Goal: Book appointment/travel/reservation

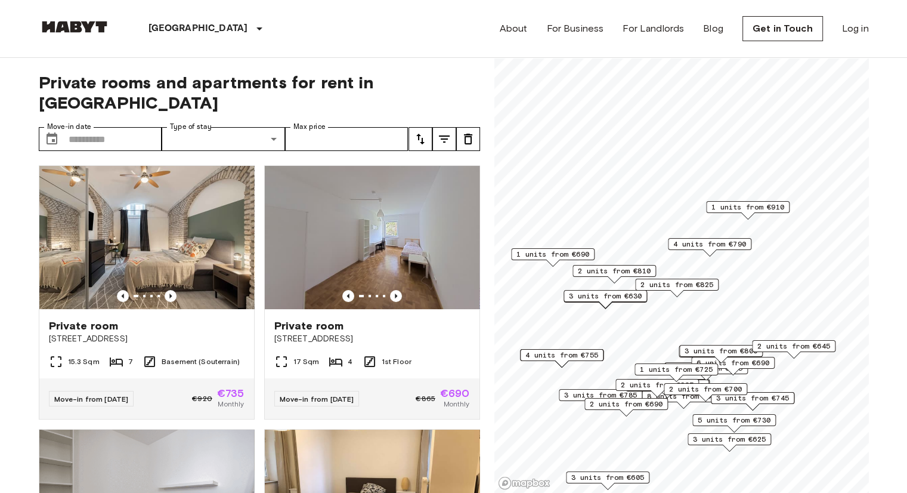
click at [706, 295] on div "2 units from €825" at bounding box center [677, 288] width 84 height 18
click at [742, 209] on span "1 units from €910" at bounding box center [748, 207] width 73 height 11
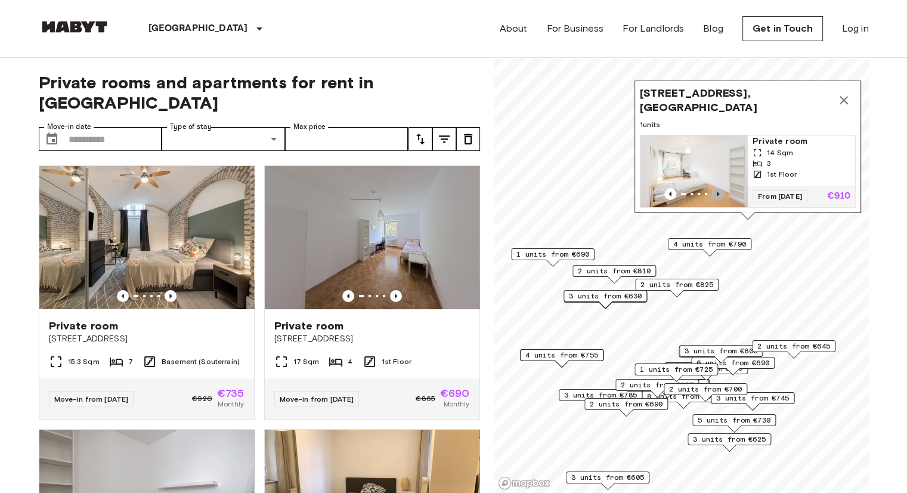
click at [717, 188] on icon "Previous image" at bounding box center [718, 194] width 12 height 12
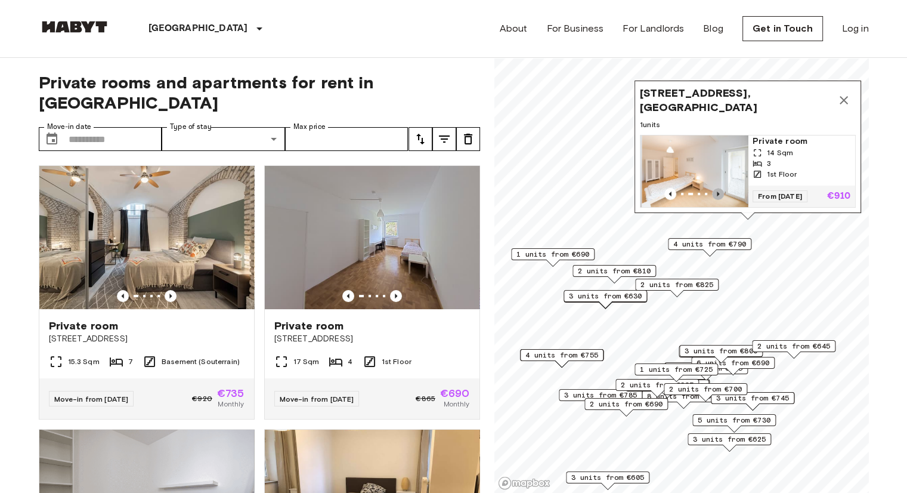
click at [717, 188] on icon "Previous image" at bounding box center [718, 194] width 12 height 12
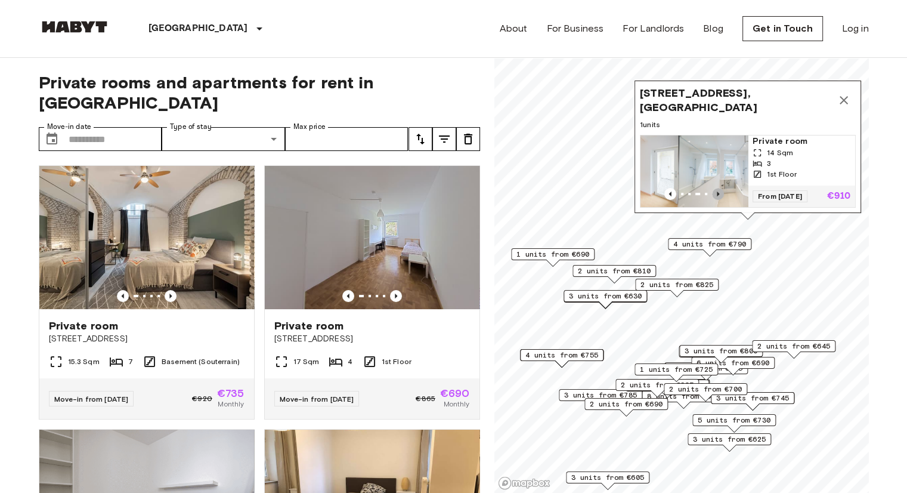
click at [717, 188] on icon "Previous image" at bounding box center [718, 194] width 12 height 12
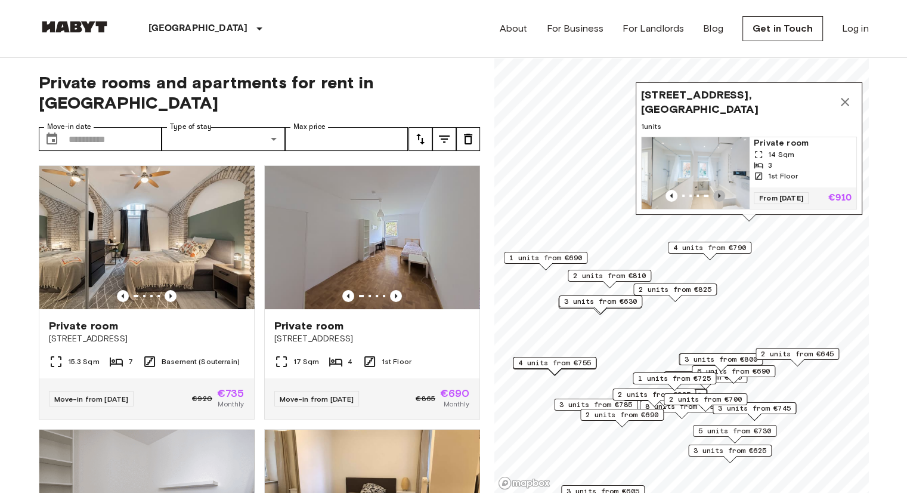
click at [717, 190] on icon "Previous image" at bounding box center [720, 196] width 12 height 12
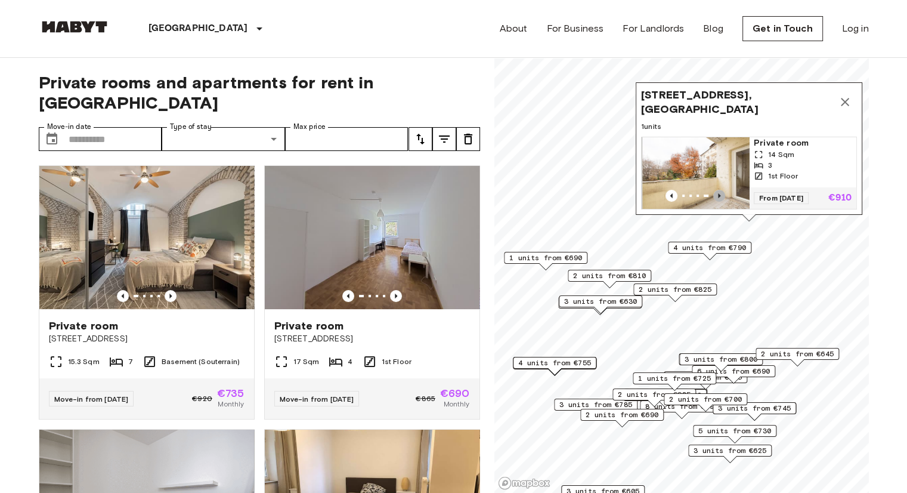
click at [717, 190] on icon "Previous image" at bounding box center [720, 196] width 12 height 12
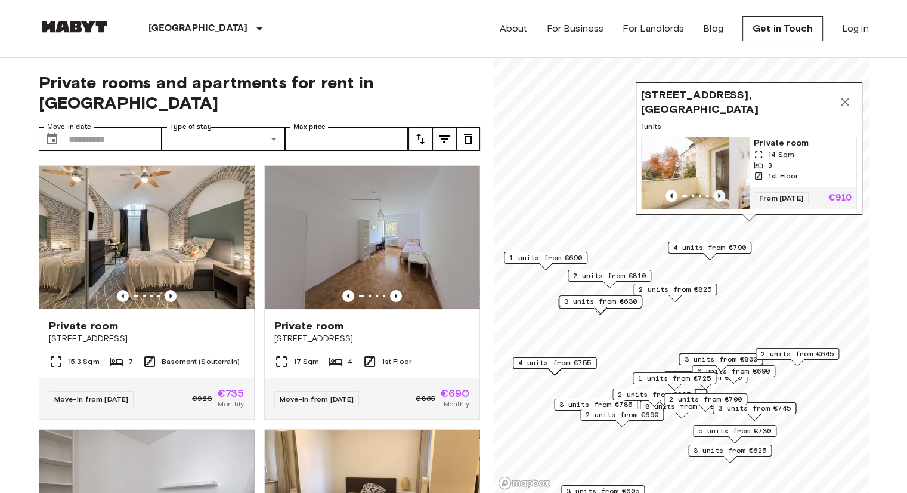
click at [717, 190] on icon "Previous image" at bounding box center [720, 196] width 12 height 12
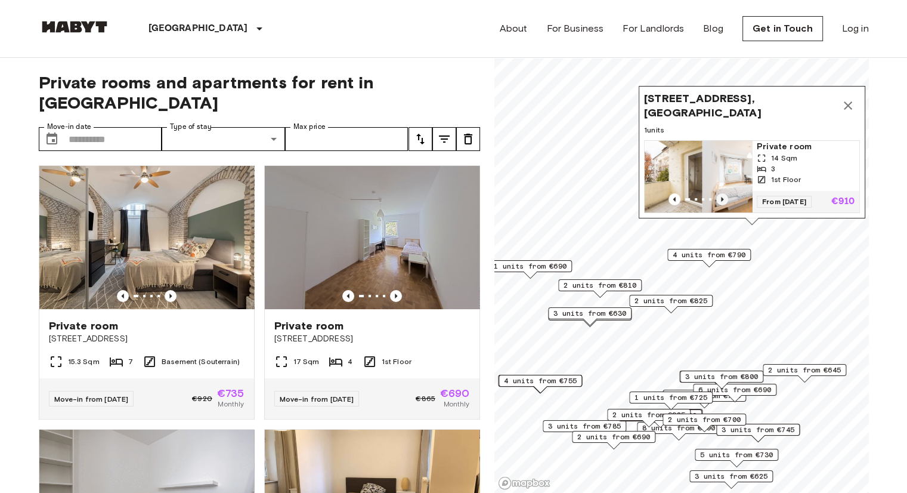
click at [717, 182] on img "Map marker" at bounding box center [755, 177] width 107 height 72
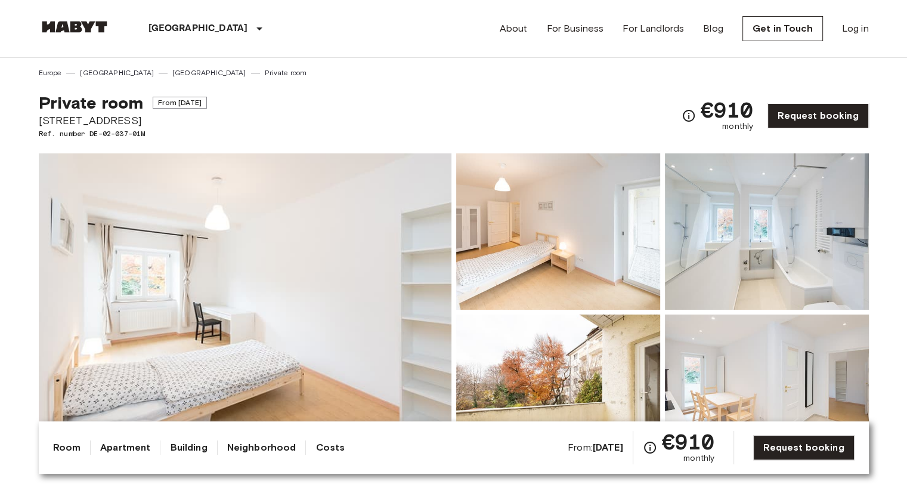
click at [392, 271] on img at bounding box center [245, 311] width 413 height 317
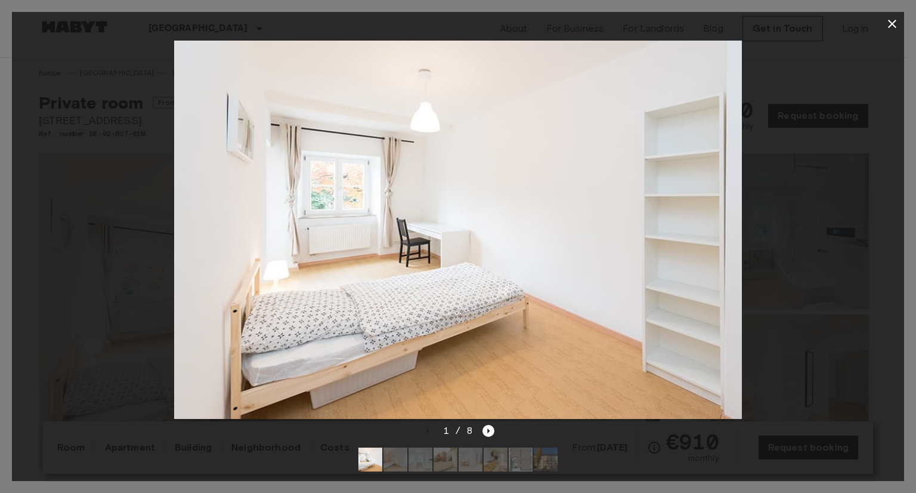
click at [494, 424] on div "1 / 8" at bounding box center [458, 452] width 893 height 57
click at [485, 425] on icon "Next image" at bounding box center [489, 431] width 12 height 12
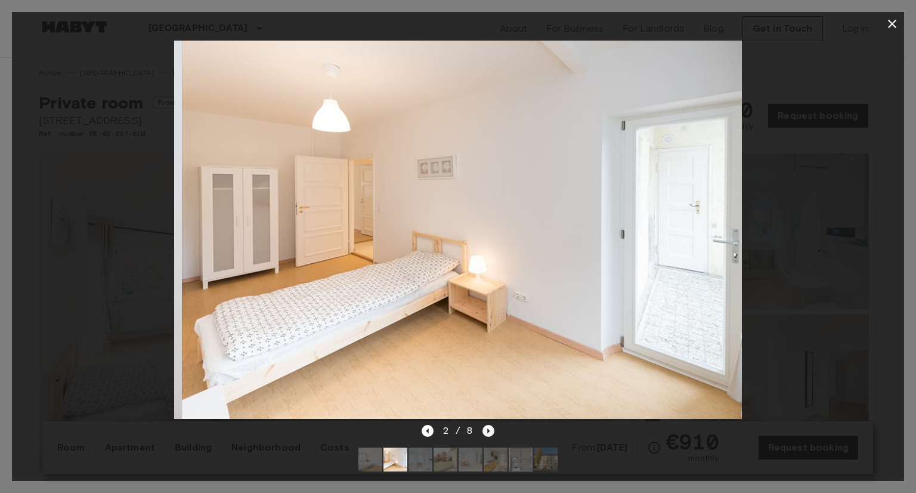
click at [485, 425] on icon "Next image" at bounding box center [489, 431] width 12 height 12
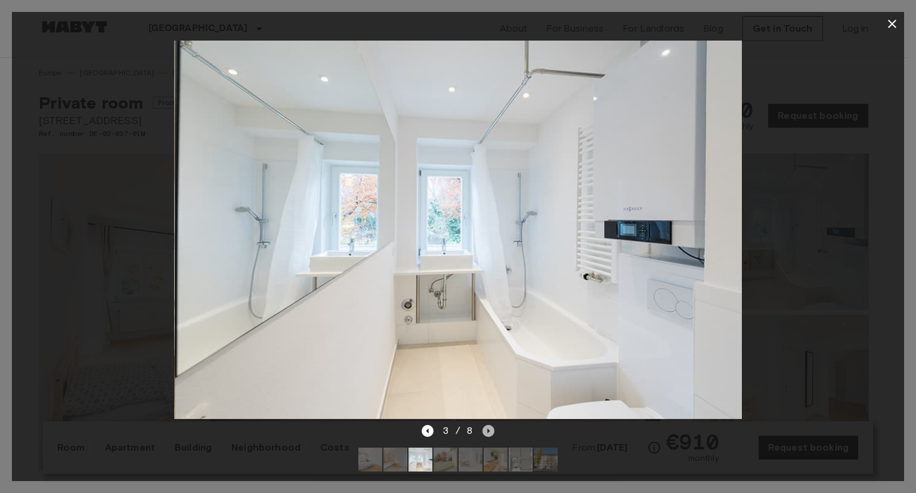
click at [485, 425] on icon "Next image" at bounding box center [489, 431] width 12 height 12
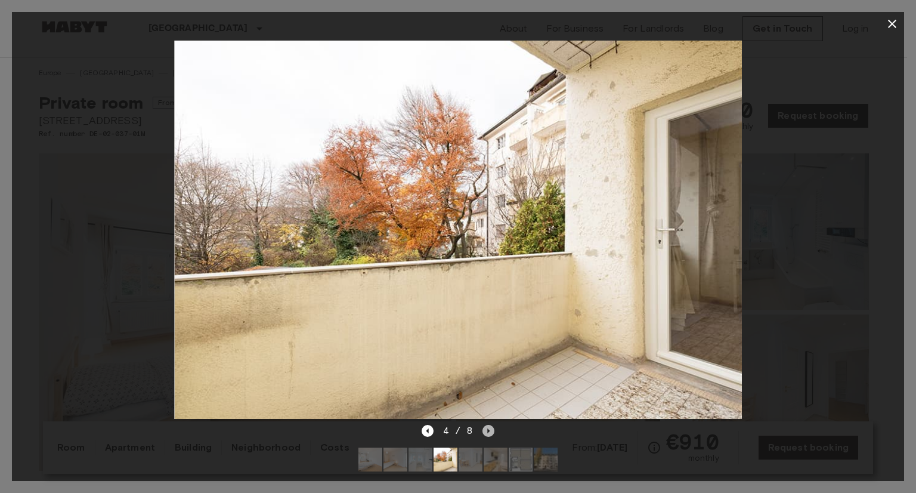
click at [485, 425] on icon "Next image" at bounding box center [489, 431] width 12 height 12
